Goal: Information Seeking & Learning: Learn about a topic

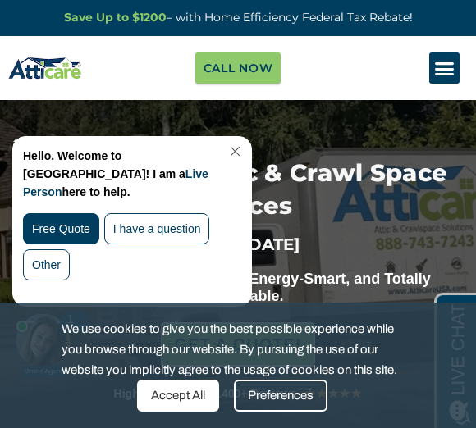
click at [442, 67] on icon "Menu Toggle" at bounding box center [444, 68] width 21 height 21
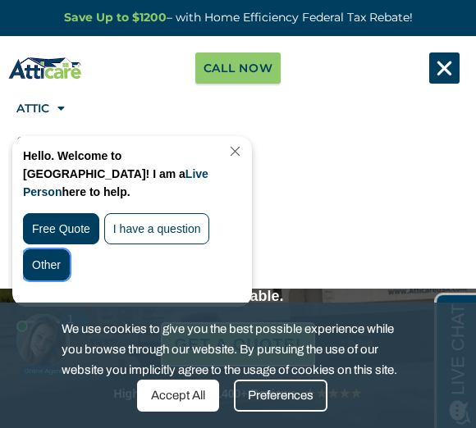
click at [57, 250] on div "Other" at bounding box center [46, 265] width 47 height 31
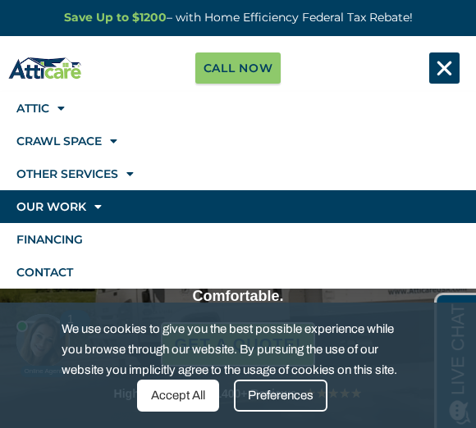
click at [435, 208] on link "Our Work" at bounding box center [238, 206] width 476 height 33
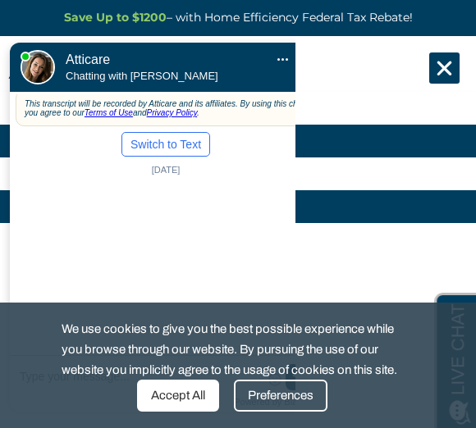
click at [443, 143] on link "Crawl Space" at bounding box center [238, 141] width 476 height 33
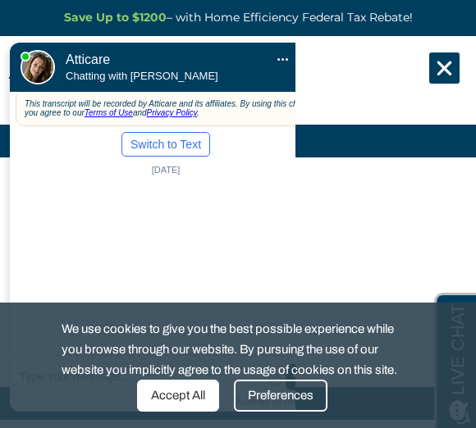
click at [442, 66] on icon "Menu Toggle" at bounding box center [444, 68] width 21 height 21
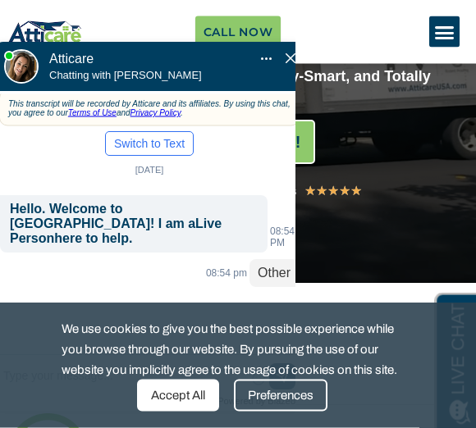
scroll to position [307, 0]
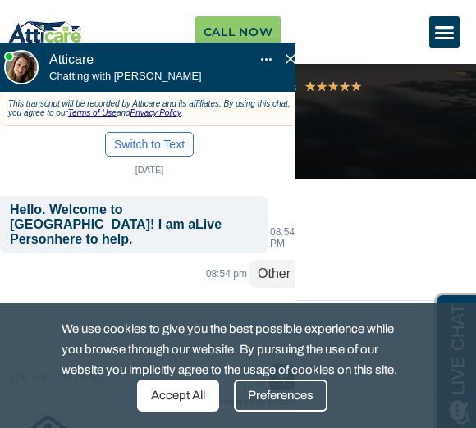
click at [286, 54] on img "Close Chat" at bounding box center [291, 59] width 10 height 10
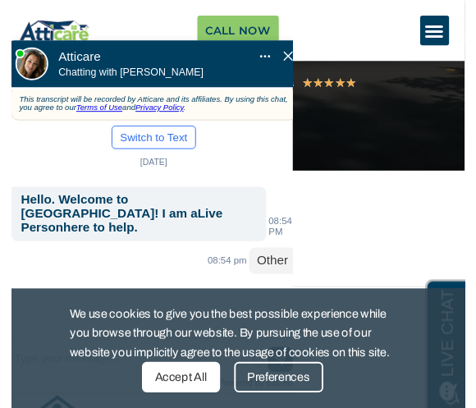
scroll to position [0, 0]
